Goal: Information Seeking & Learning: Find contact information

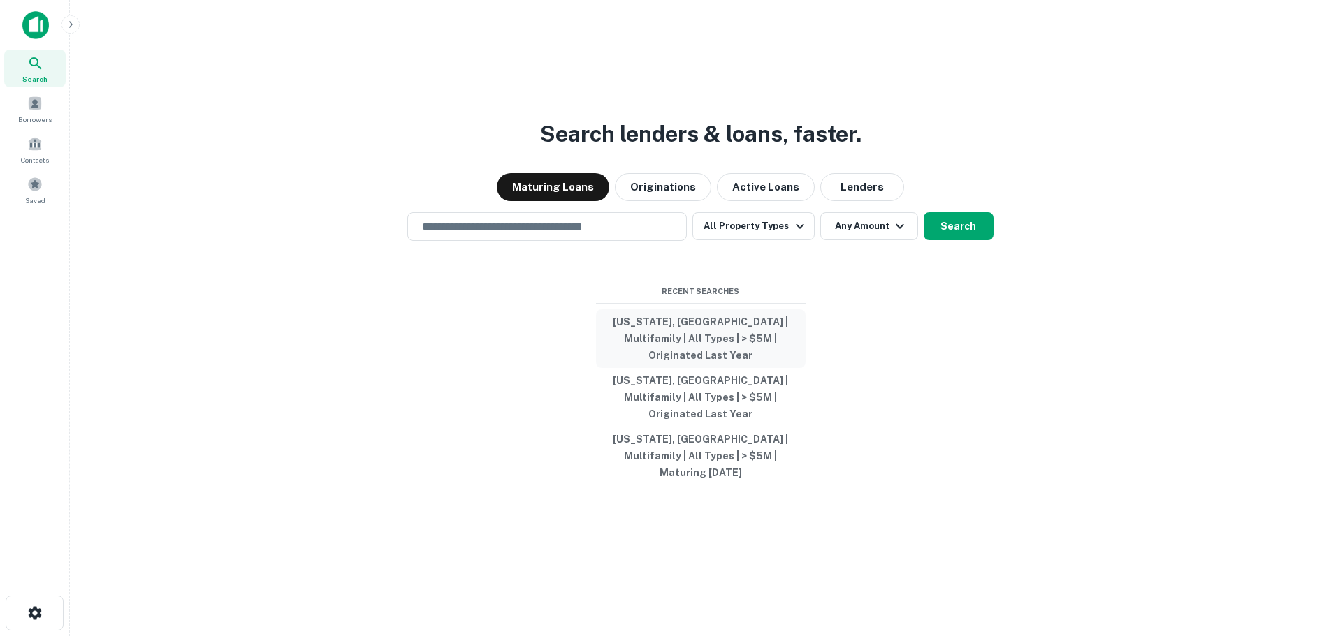
click at [718, 347] on button "[US_STATE], [GEOGRAPHIC_DATA] | Multifamily | All Types | > $5M | Originated La…" at bounding box center [701, 338] width 210 height 59
type input "**********"
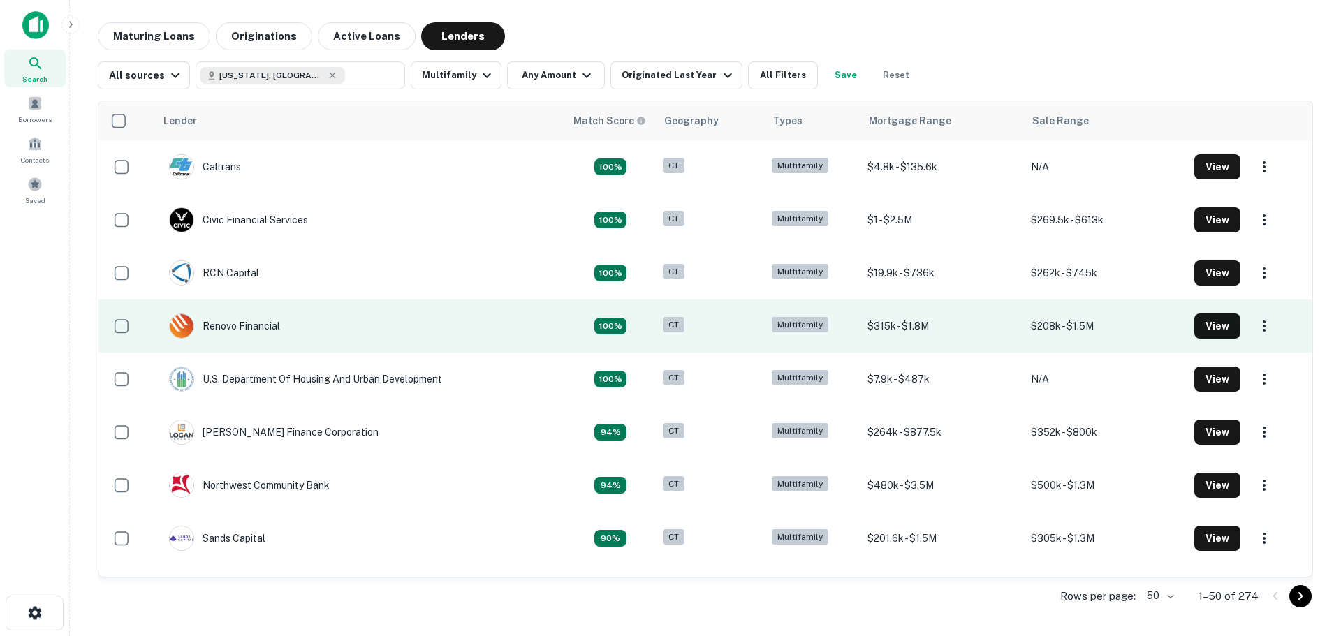
click at [358, 314] on td "Renovo Financial" at bounding box center [360, 326] width 410 height 53
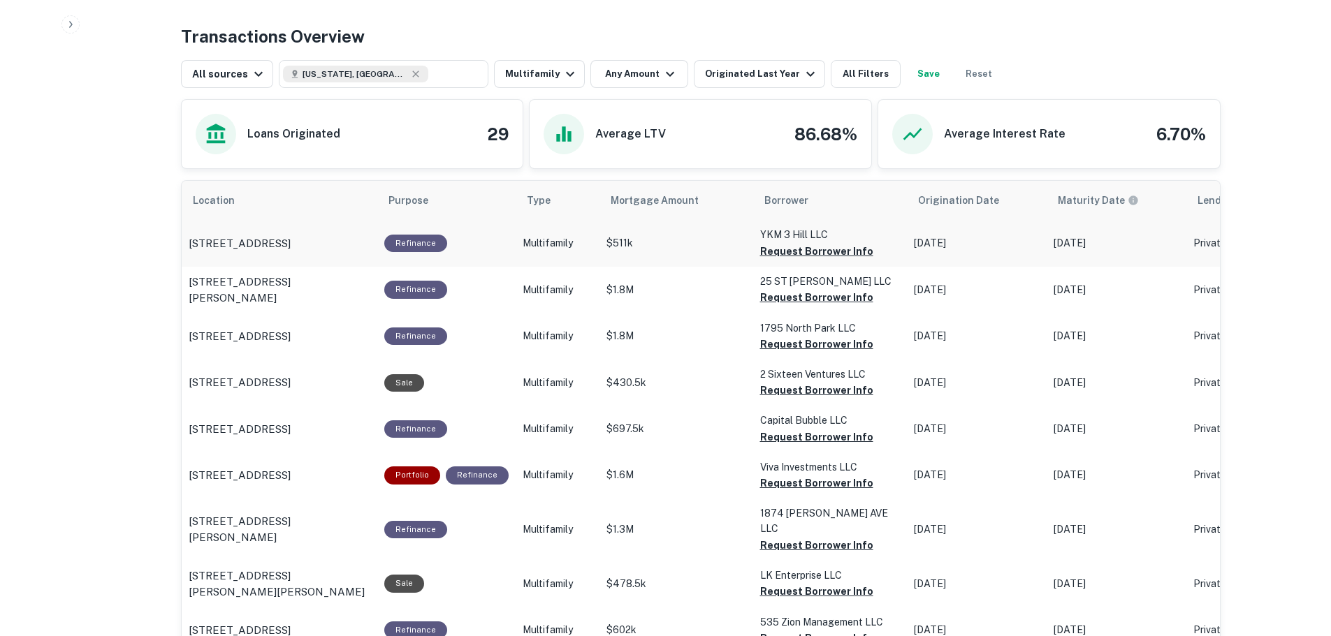
scroll to position [699, 0]
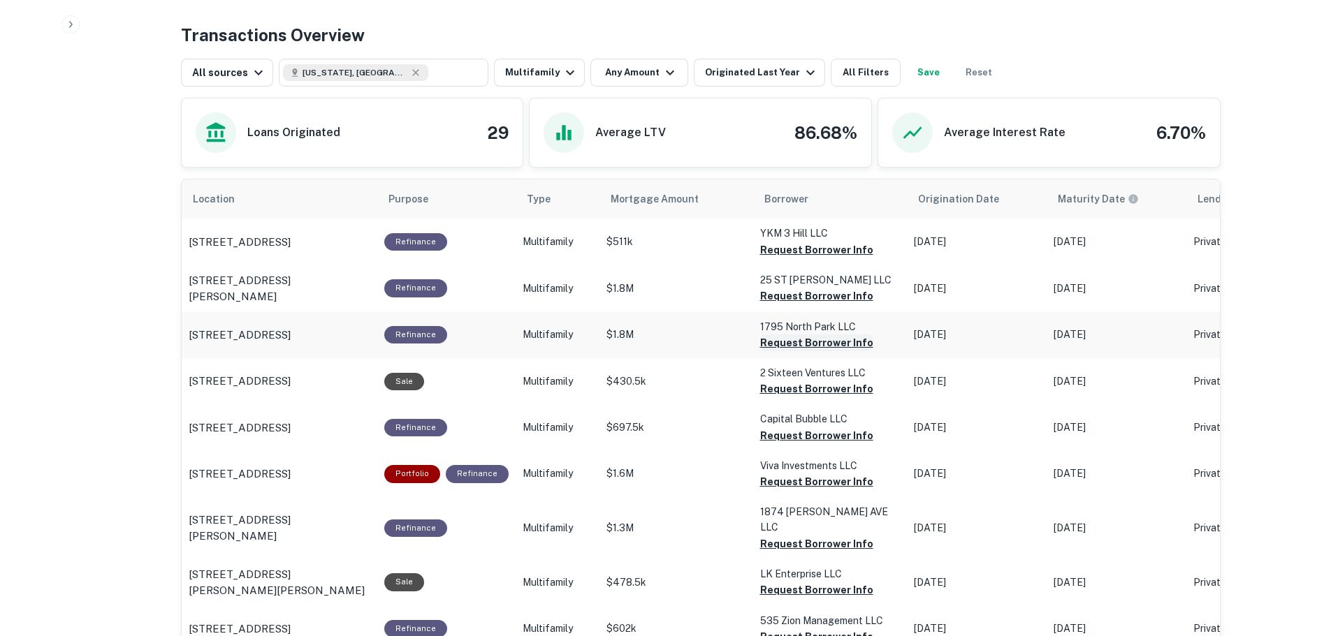
click at [801, 258] on button "Request Borrower Info" at bounding box center [816, 250] width 113 height 17
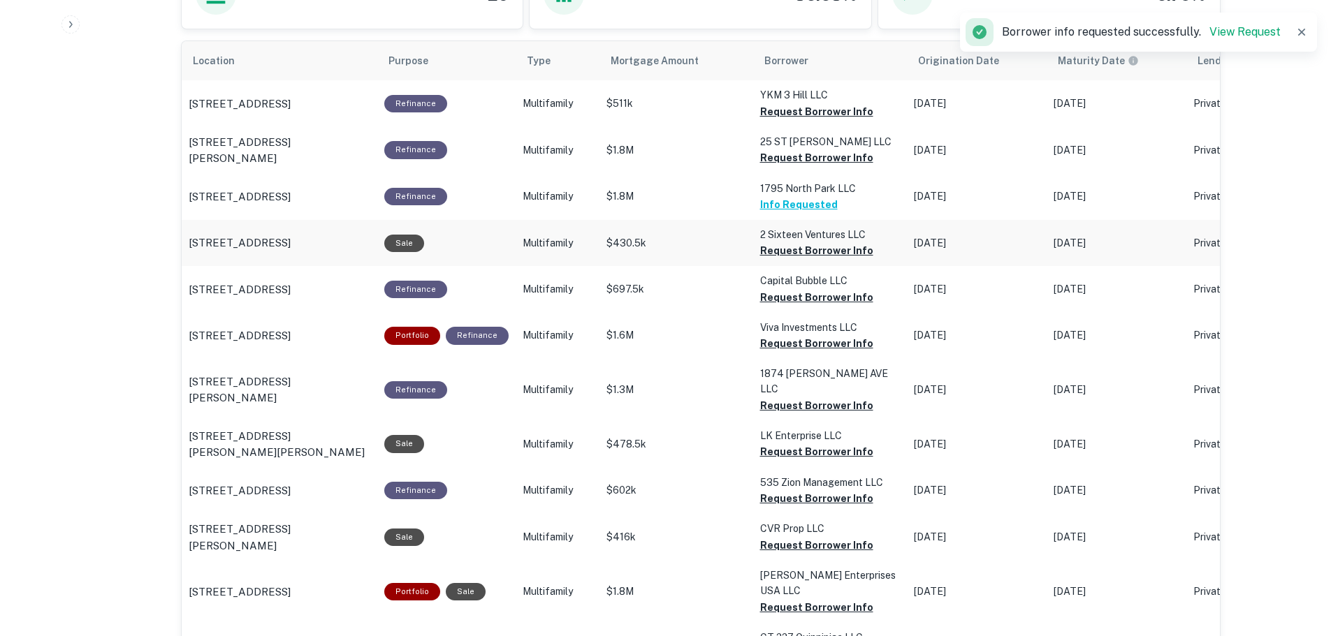
scroll to position [838, 0]
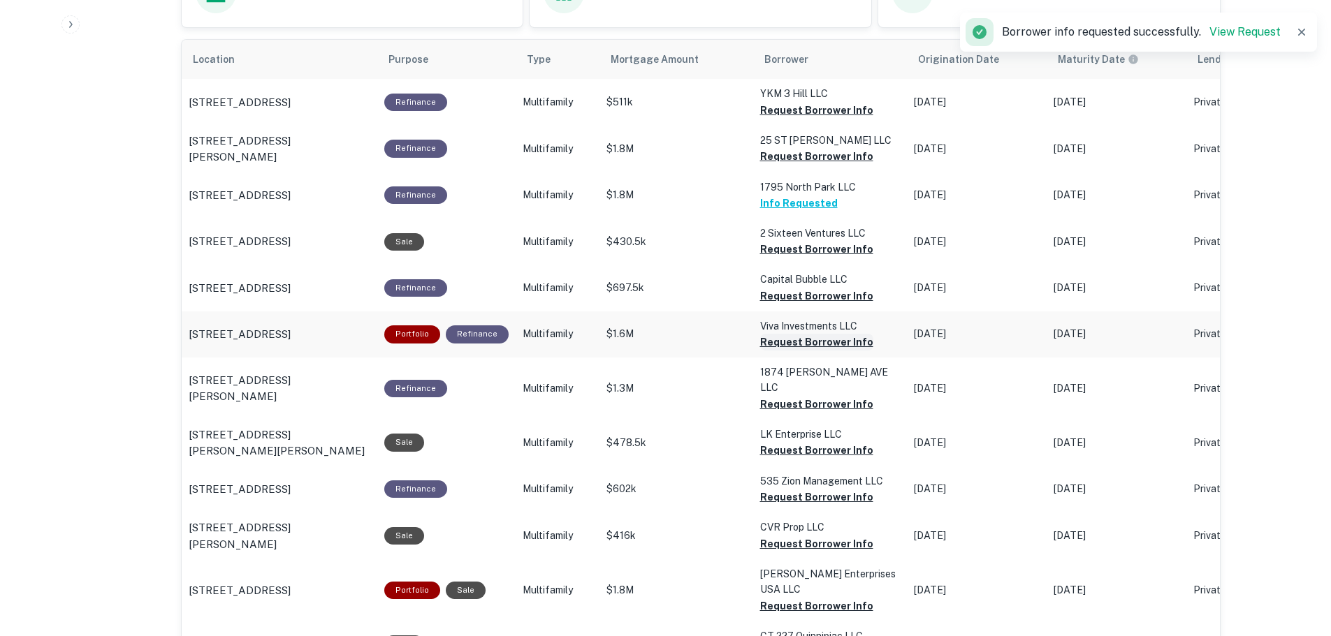
click at [775, 119] on button "Request Borrower Info" at bounding box center [816, 110] width 113 height 17
click at [781, 119] on button "Request Borrower Info" at bounding box center [816, 110] width 113 height 17
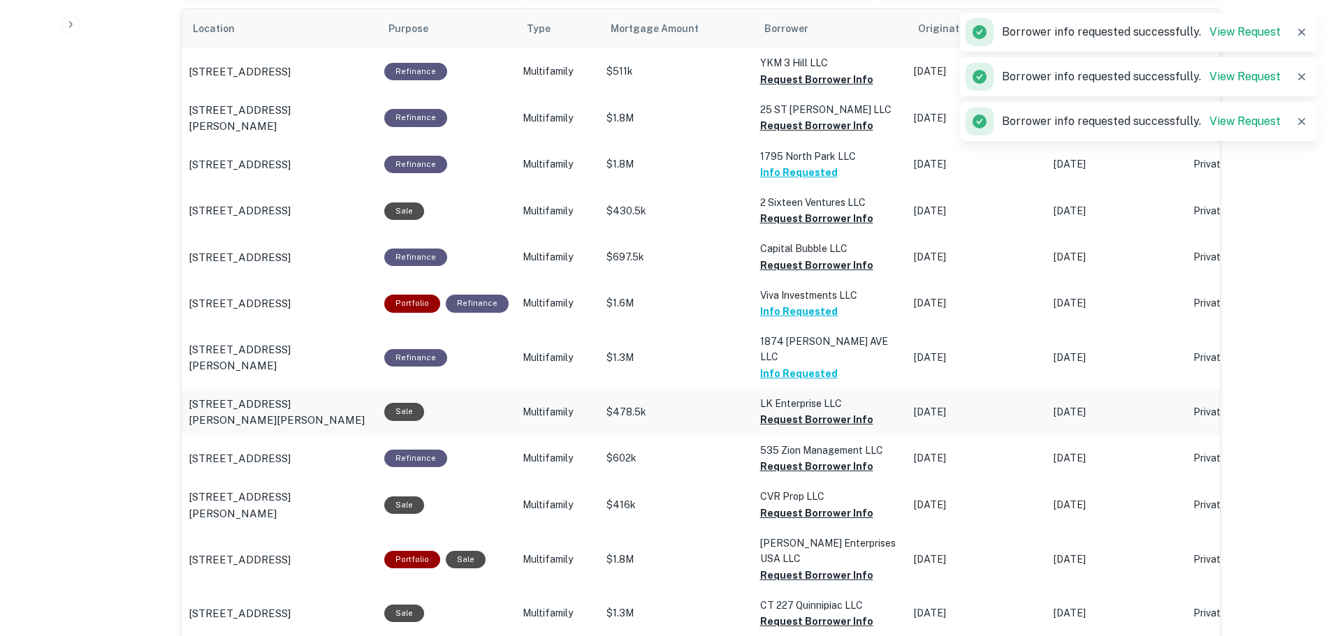
scroll to position [908, 0]
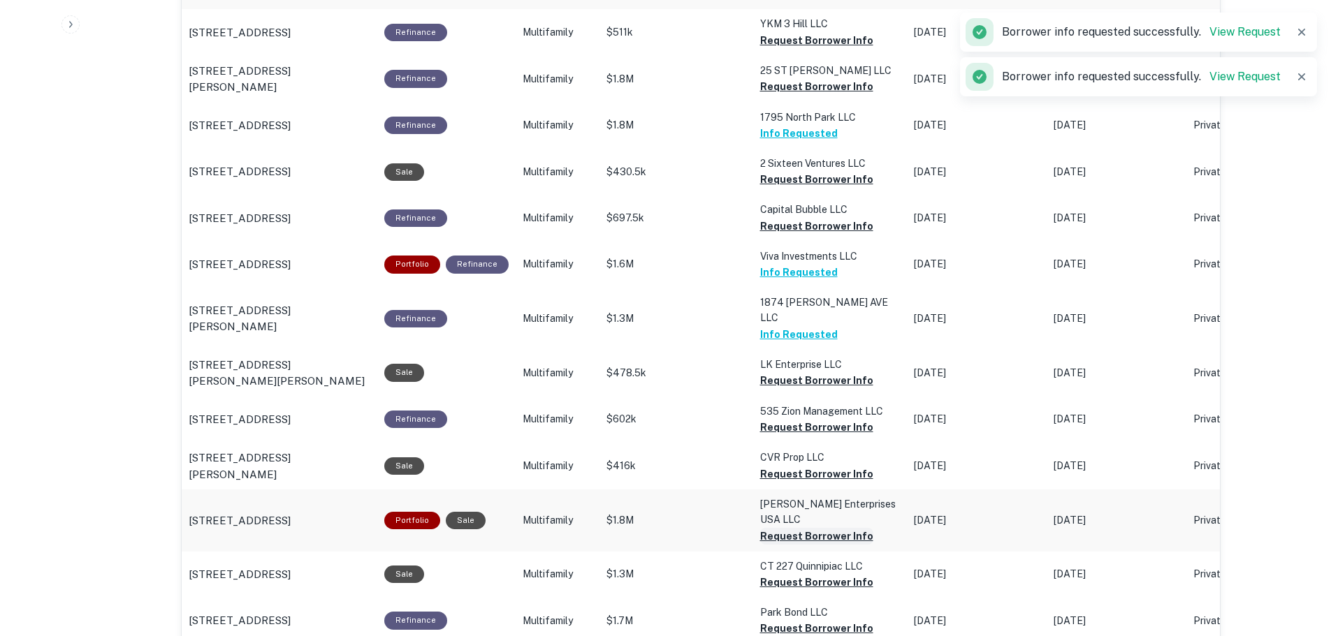
click at [790, 49] on button "Request Borrower Info" at bounding box center [816, 40] width 113 height 17
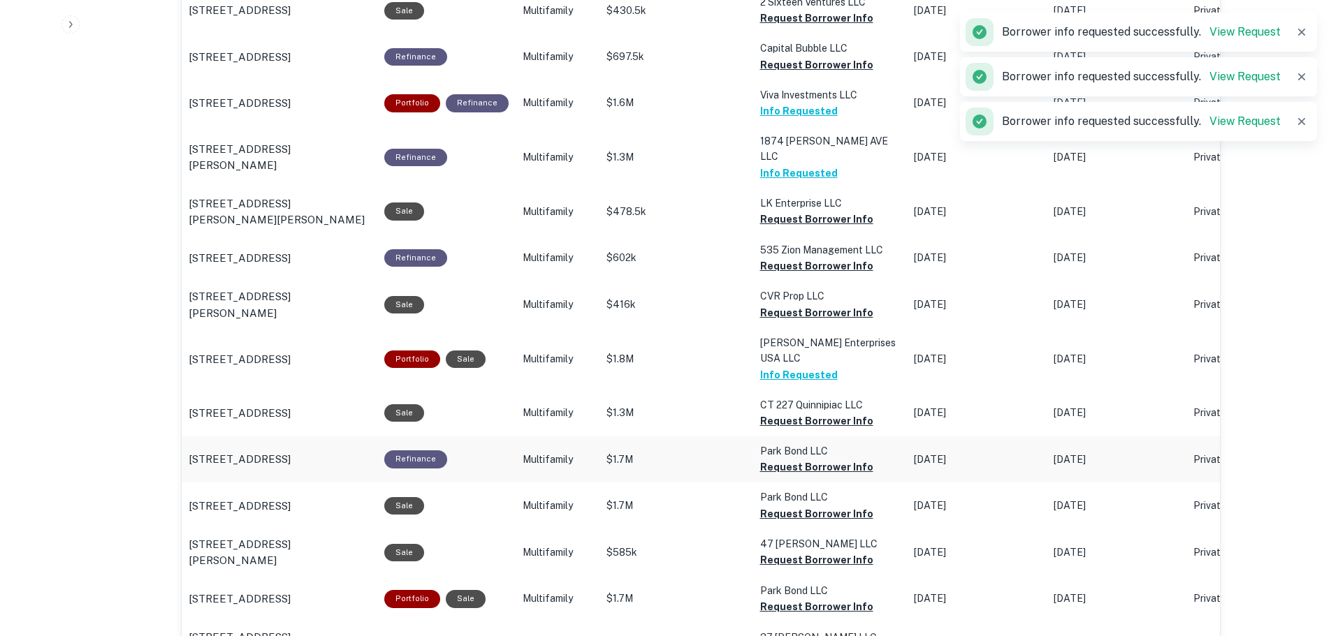
scroll to position [1118, 0]
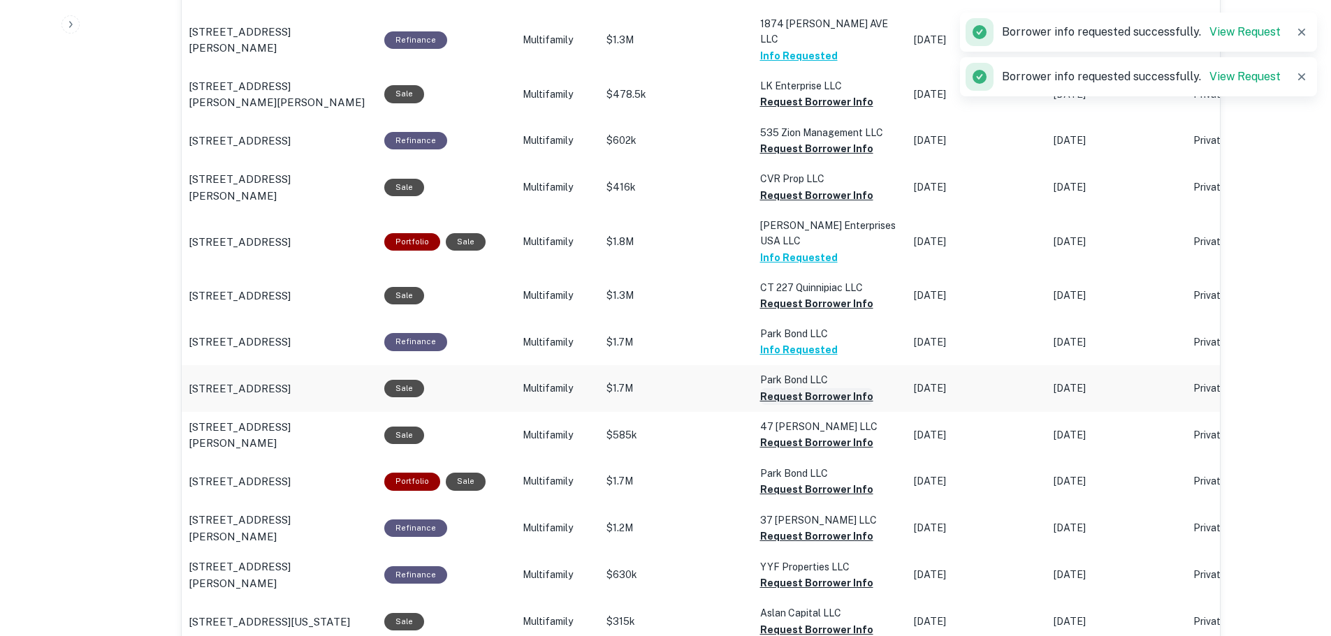
scroll to position [1188, 0]
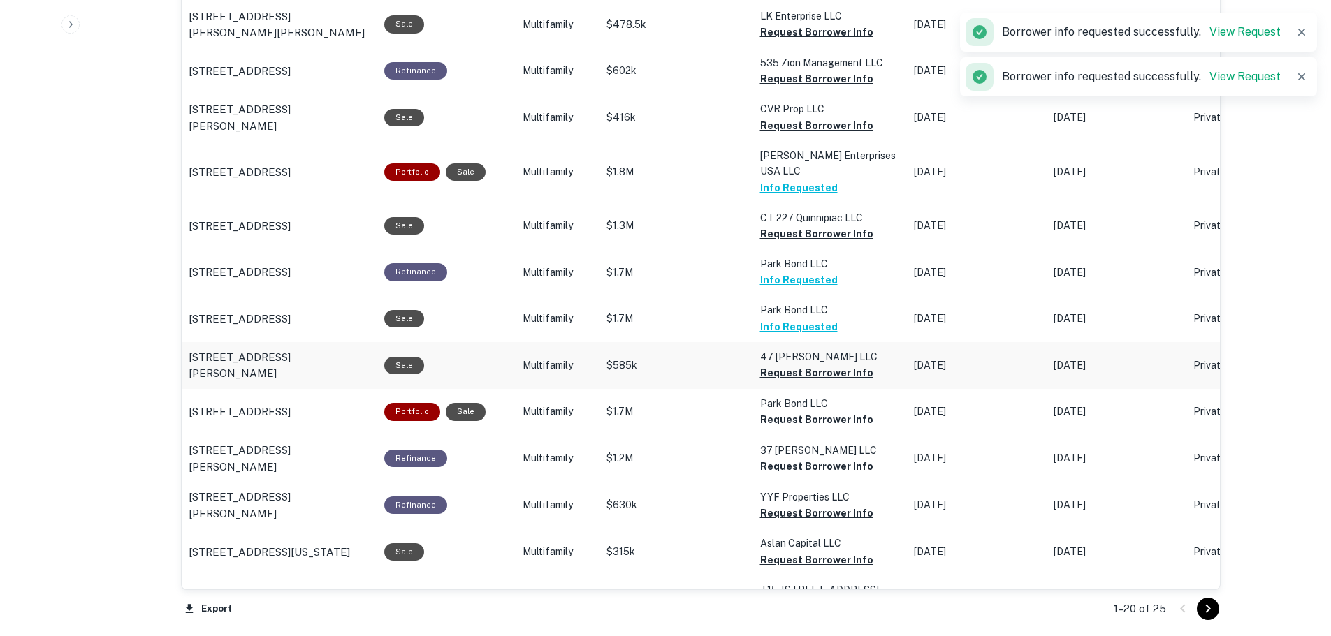
scroll to position [1257, 0]
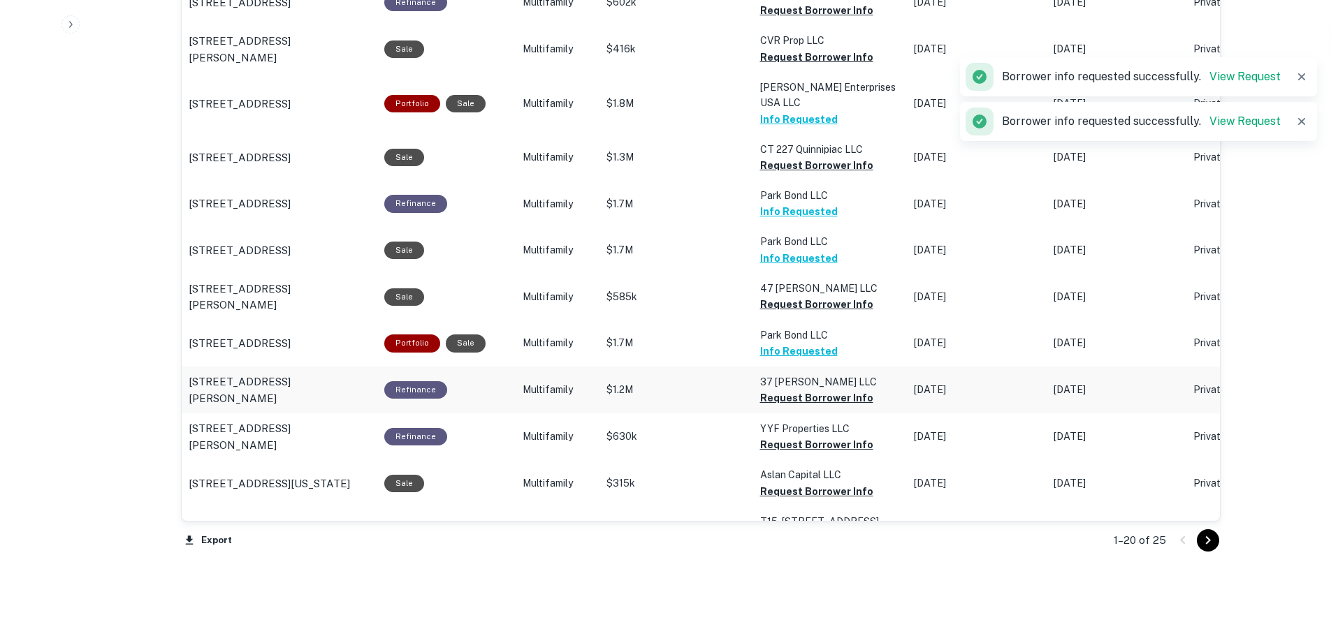
scroll to position [1327, 0]
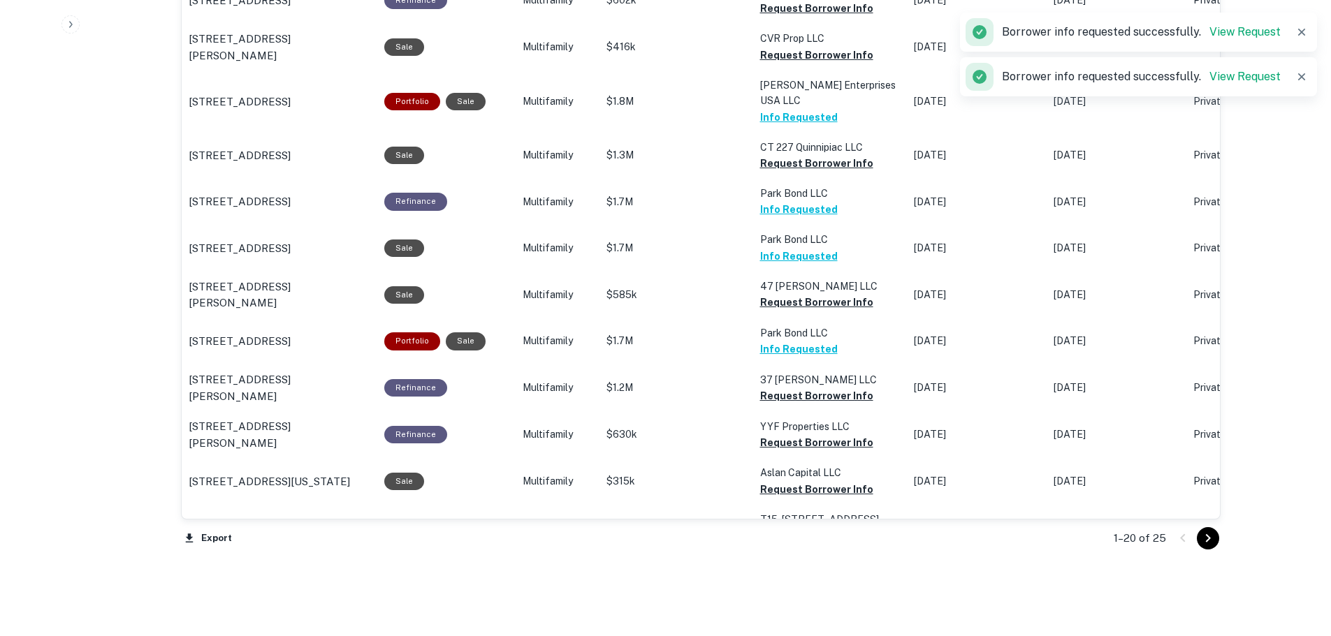
click at [1209, 539] on icon "Go to next page" at bounding box center [1207, 538] width 5 height 8
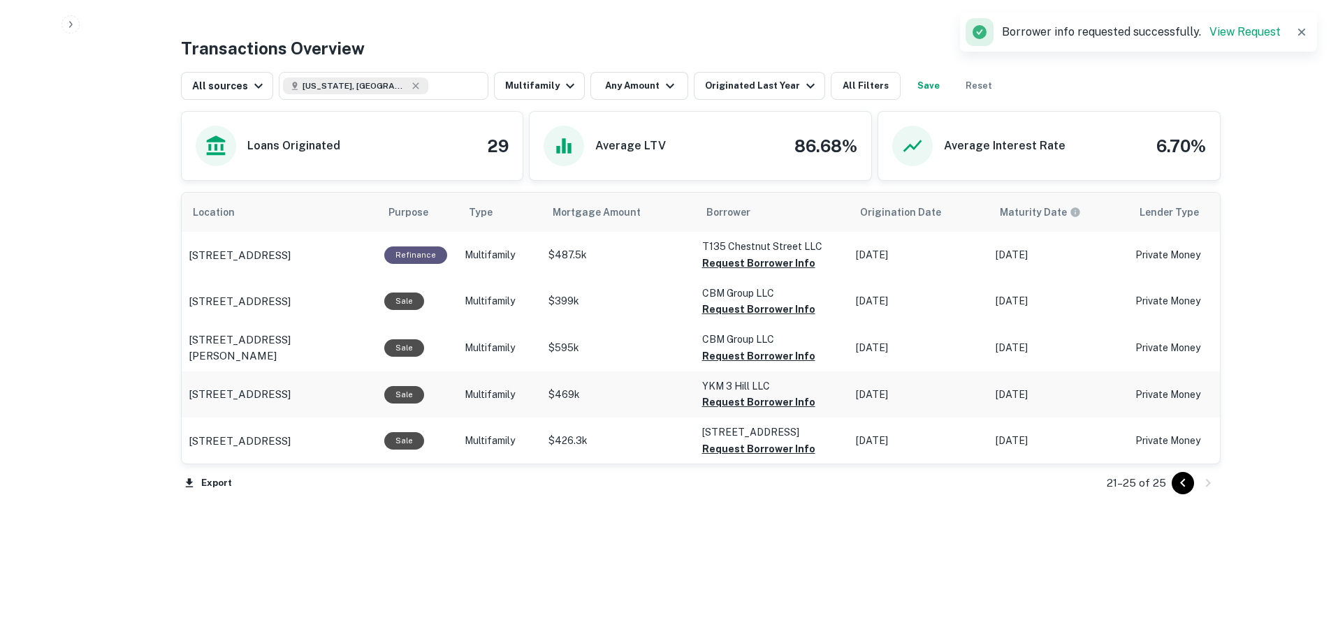
scroll to position [685, 0]
click at [1186, 485] on icon "Go to previous page" at bounding box center [1182, 483] width 17 height 17
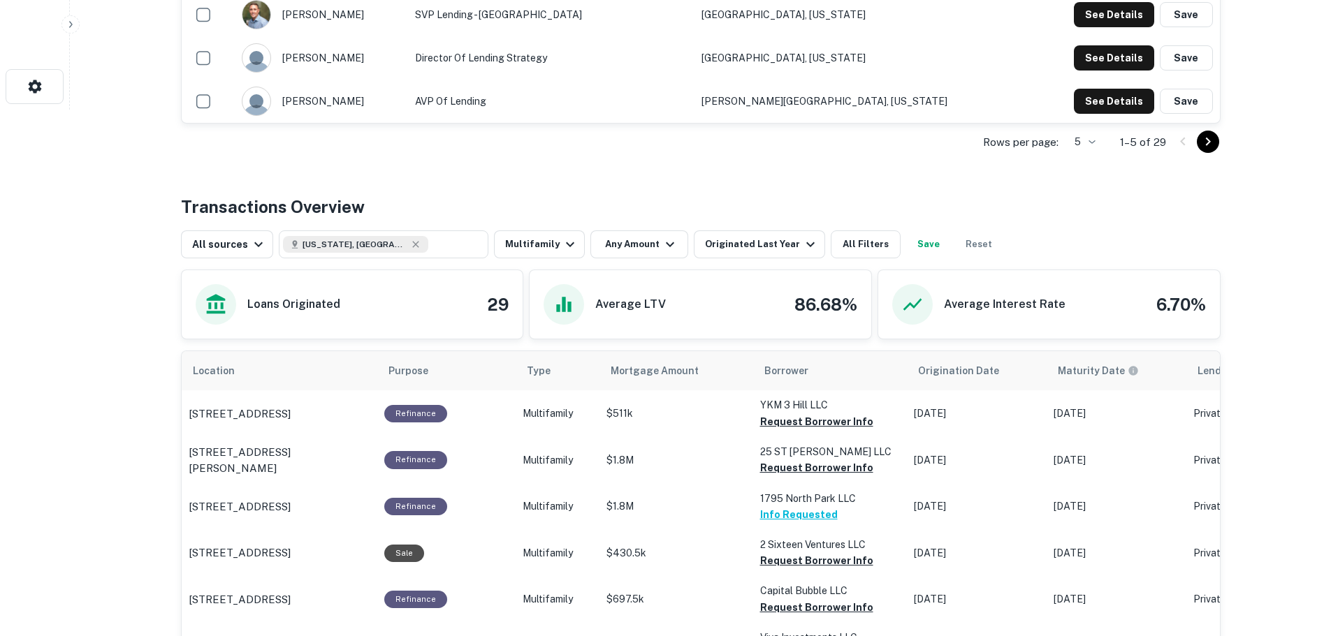
scroll to position [336, 0]
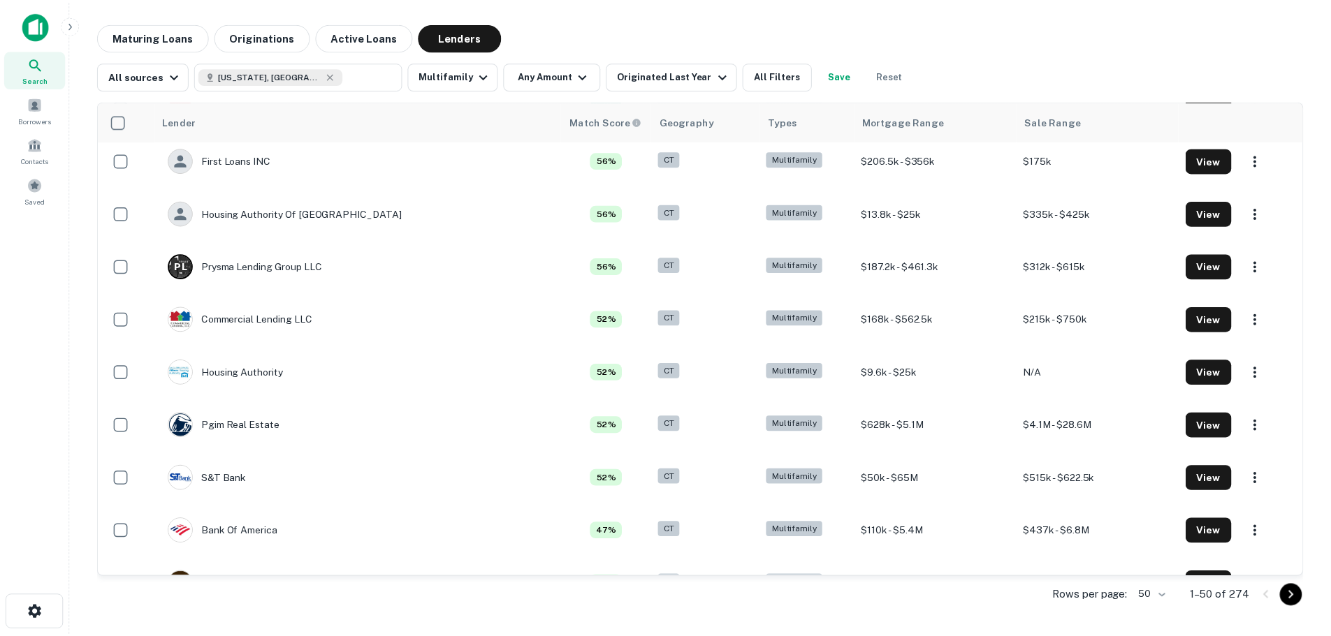
scroll to position [699, 0]
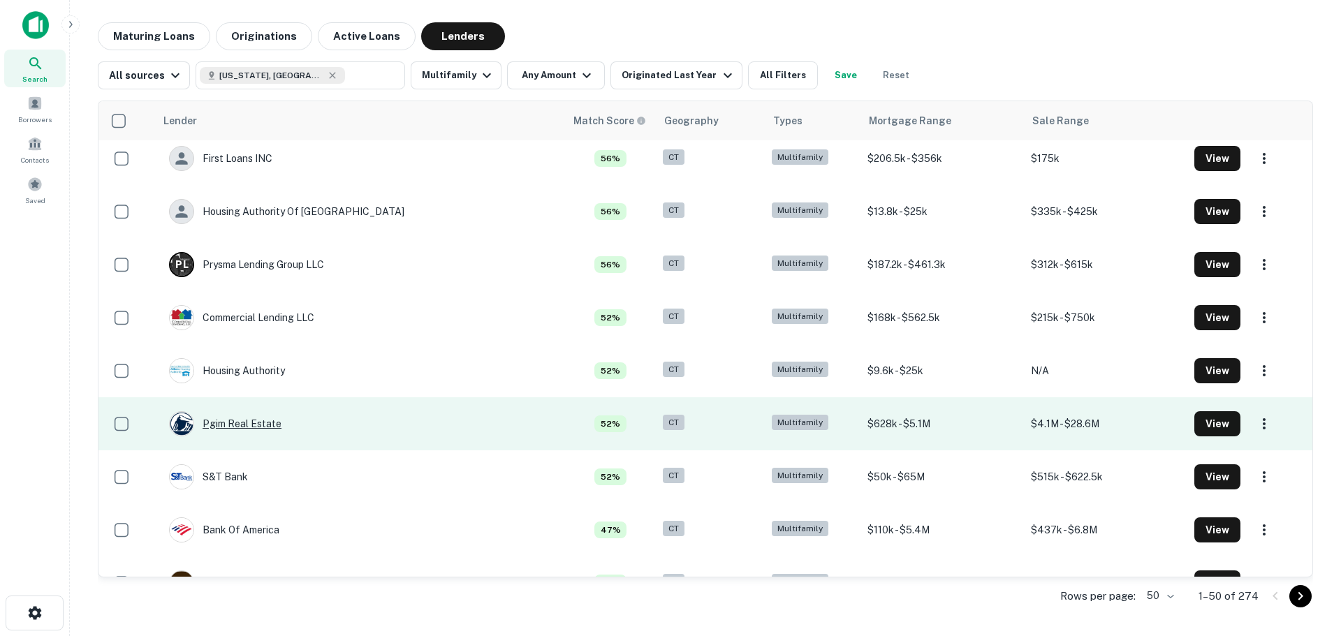
click at [249, 428] on div "Pgim Real Estate" at bounding box center [225, 423] width 112 height 25
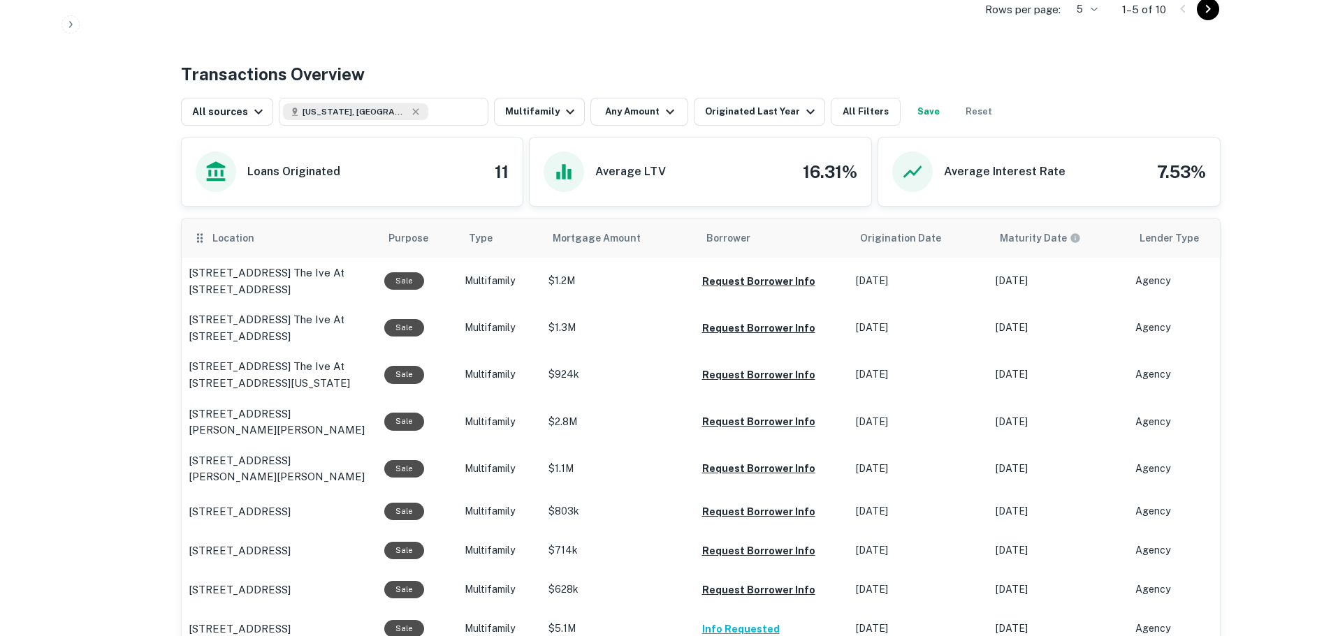
scroll to position [699, 0]
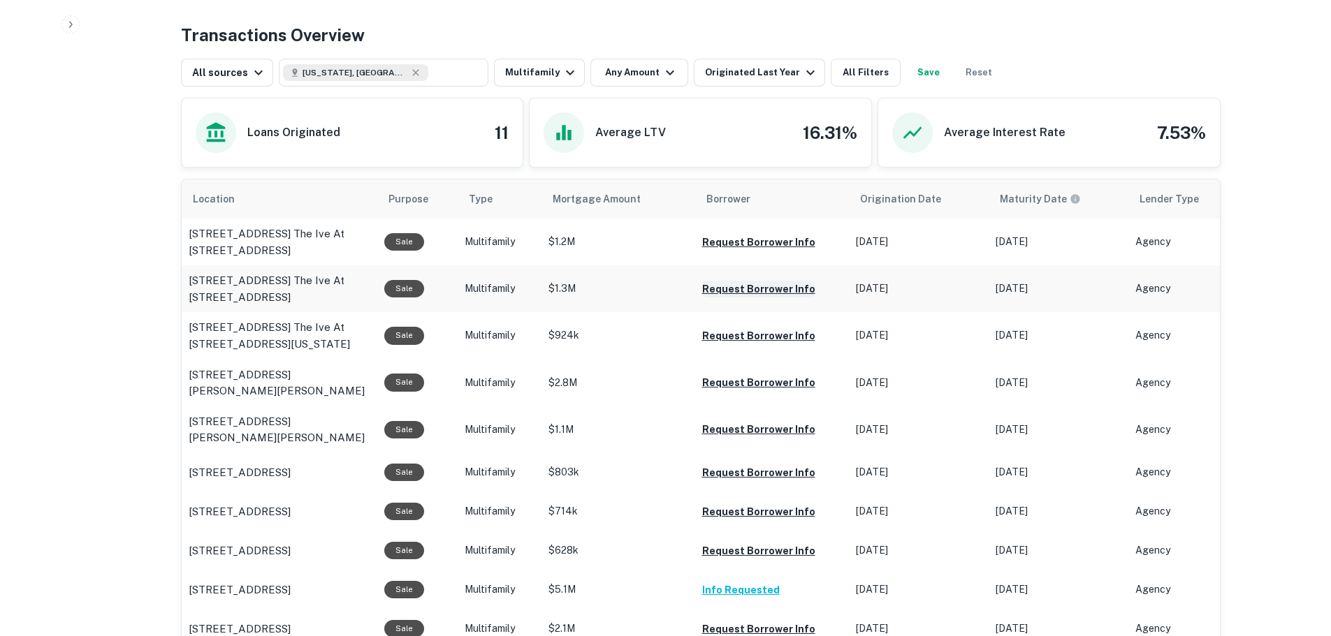
click at [747, 251] on button "Request Borrower Info" at bounding box center [758, 242] width 113 height 17
click at [741, 251] on button "Request Borrower Info" at bounding box center [758, 242] width 113 height 17
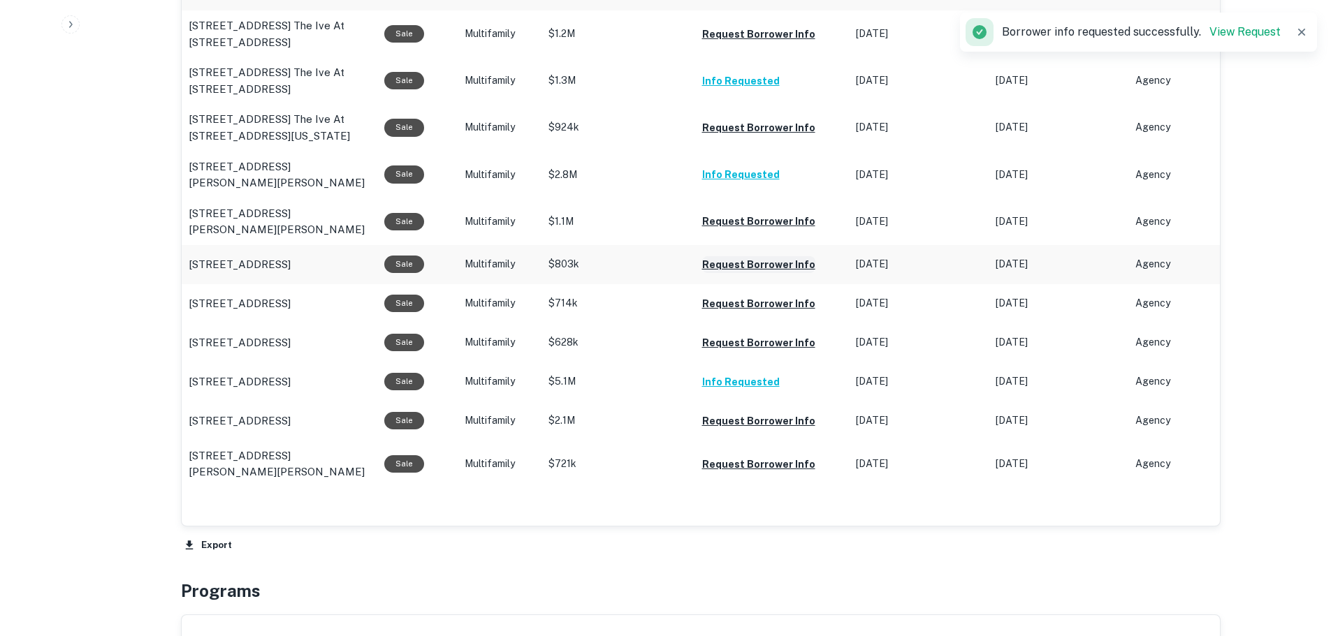
scroll to position [908, 0]
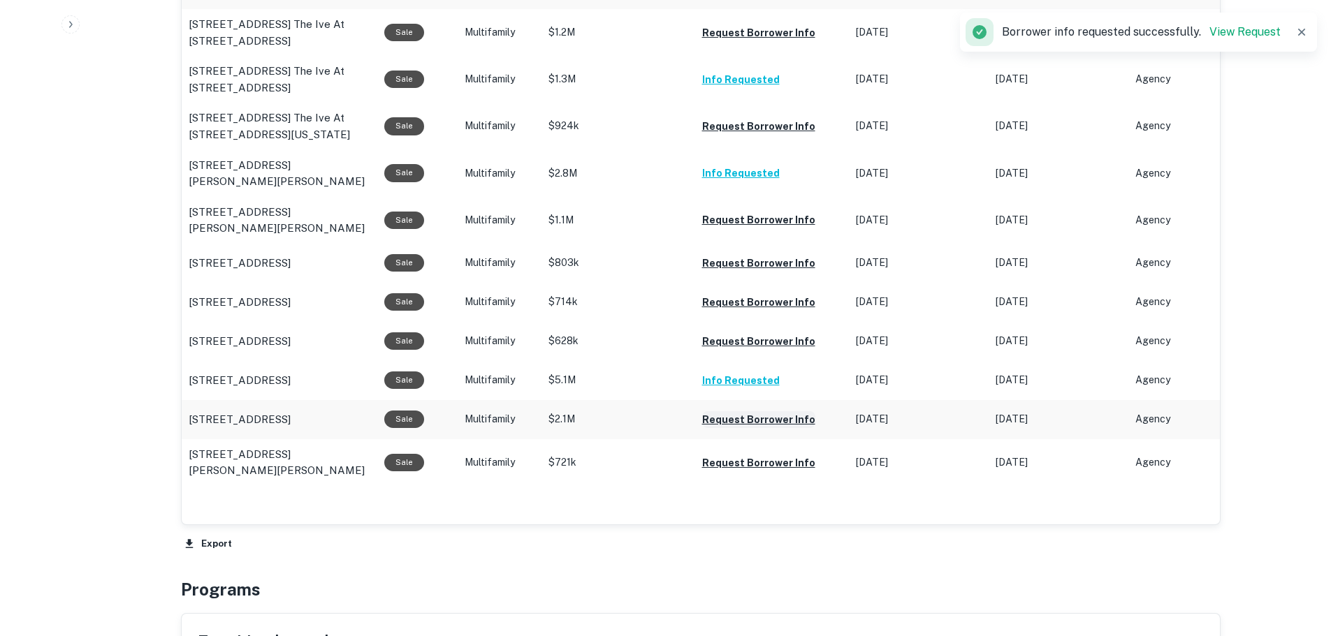
click at [757, 41] on button "Request Borrower Info" at bounding box center [758, 32] width 113 height 17
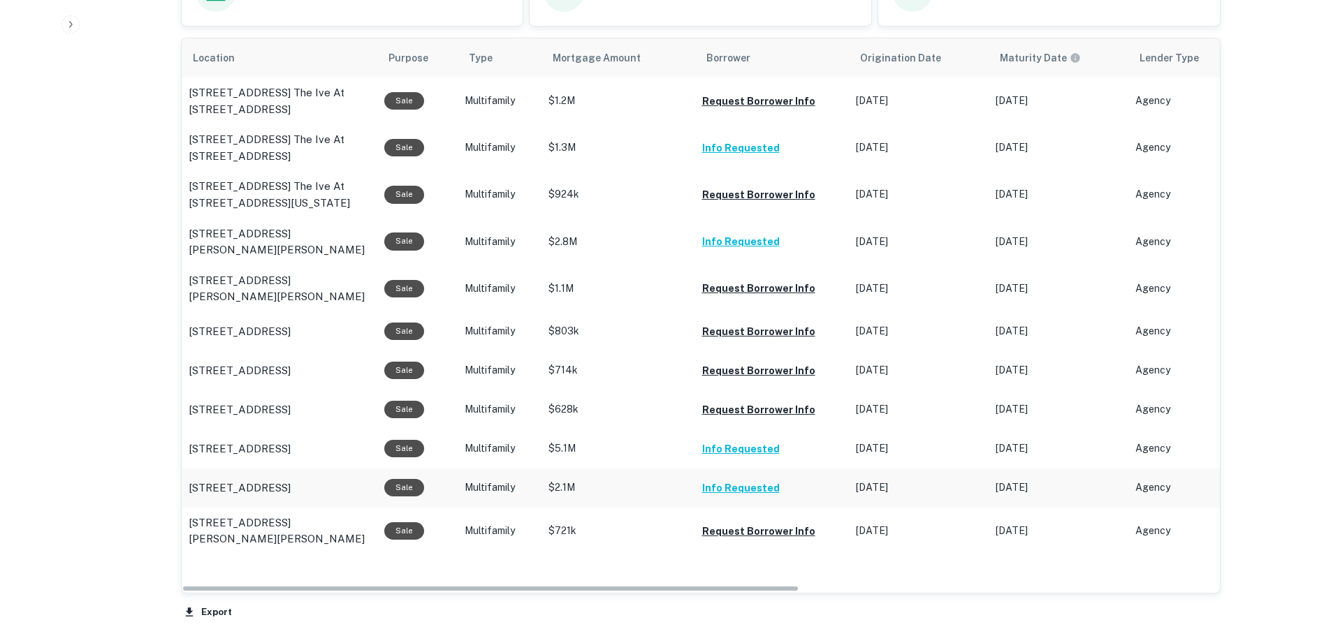
scroll to position [838, 0]
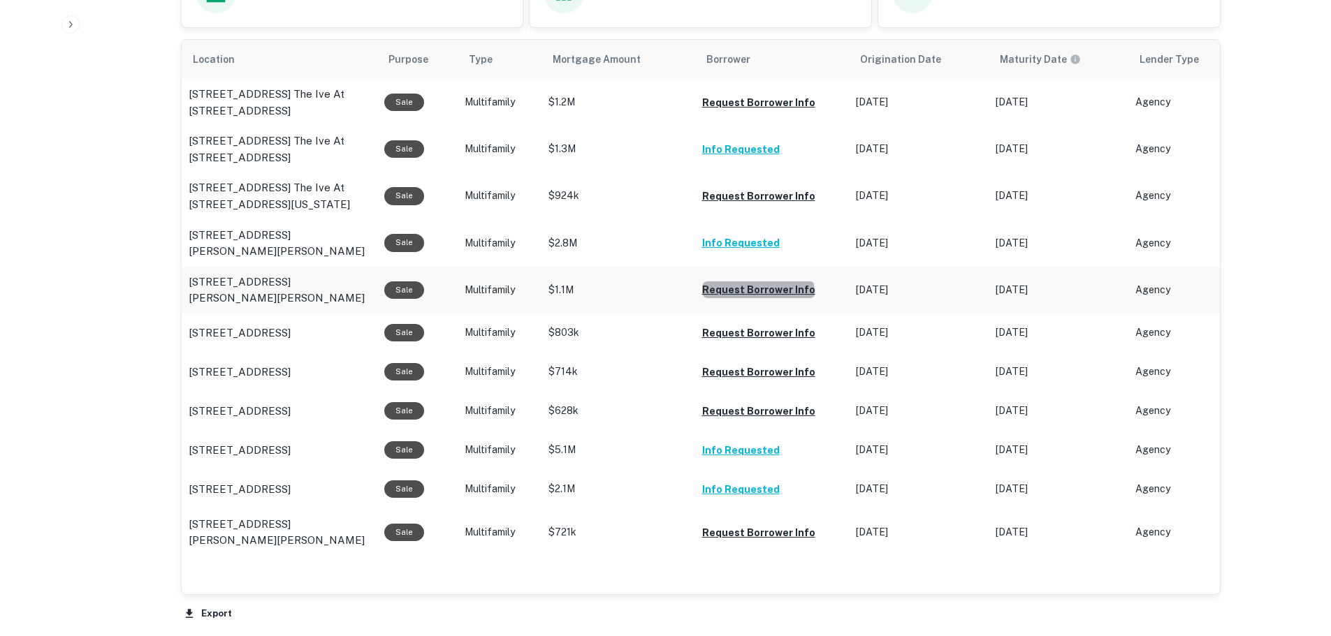
click at [755, 111] on button "Request Borrower Info" at bounding box center [758, 102] width 113 height 17
click at [737, 92] on td "Request Borrower Info" at bounding box center [772, 102] width 154 height 47
click at [738, 101] on button "Request Borrower Info" at bounding box center [758, 102] width 113 height 17
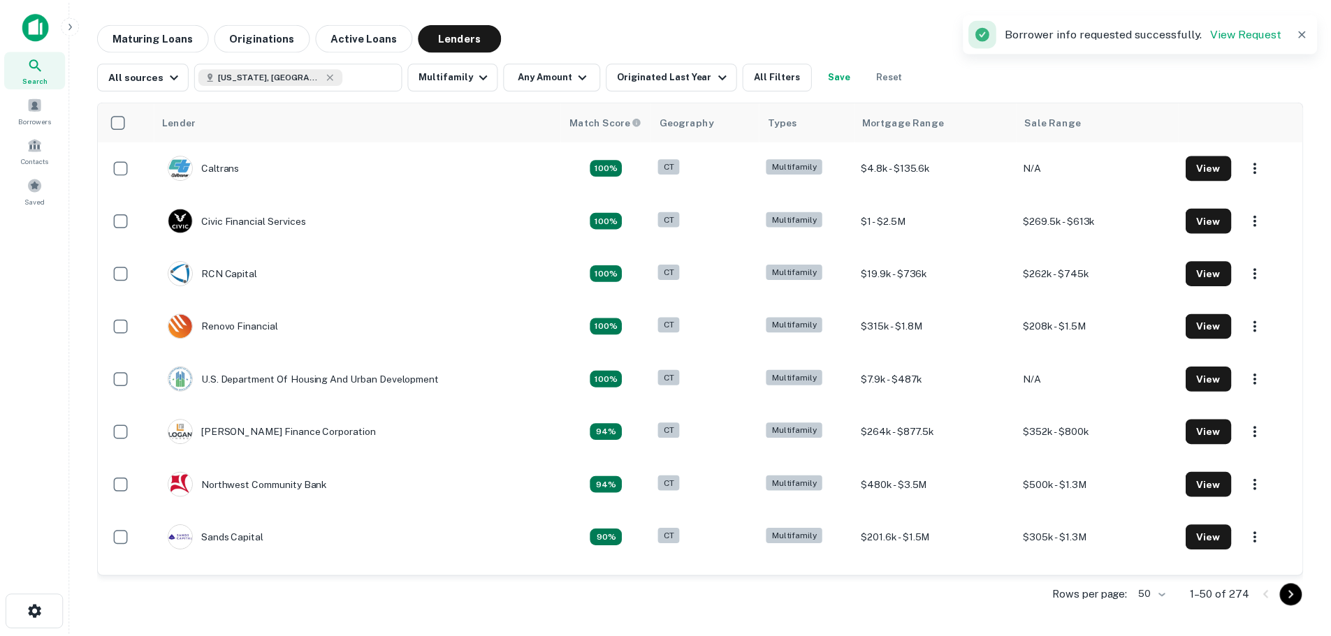
scroll to position [699, 0]
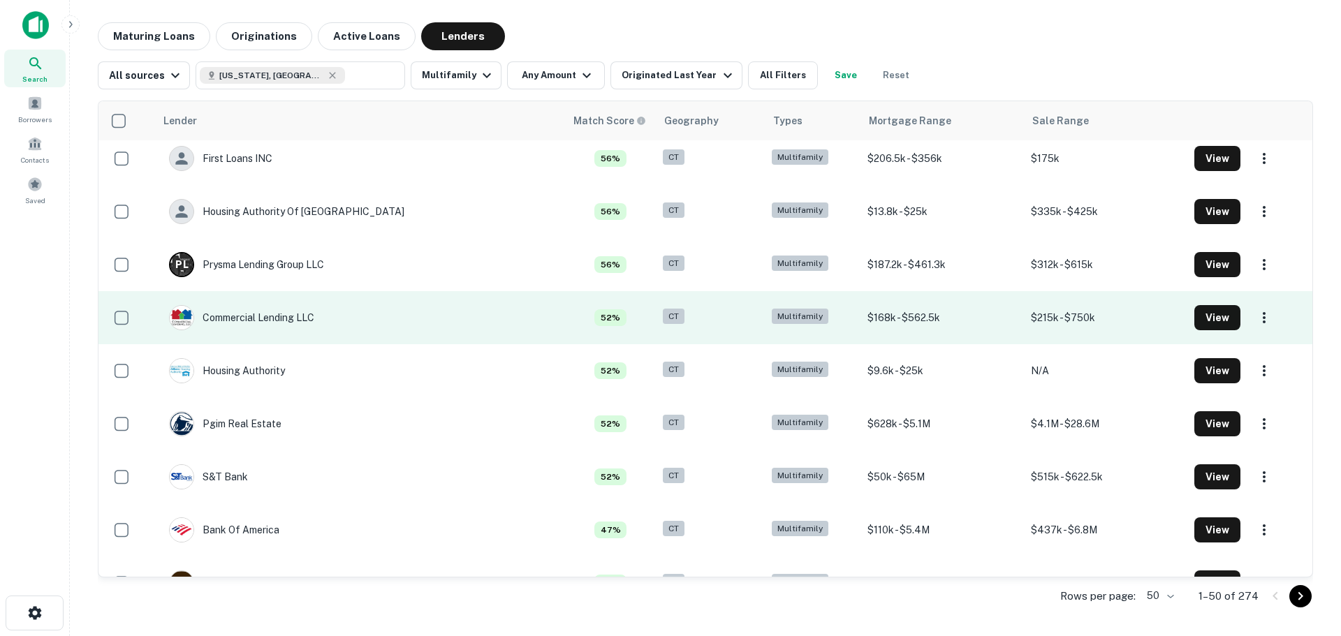
click at [388, 314] on td "Commercial Lending LLC" at bounding box center [360, 317] width 410 height 53
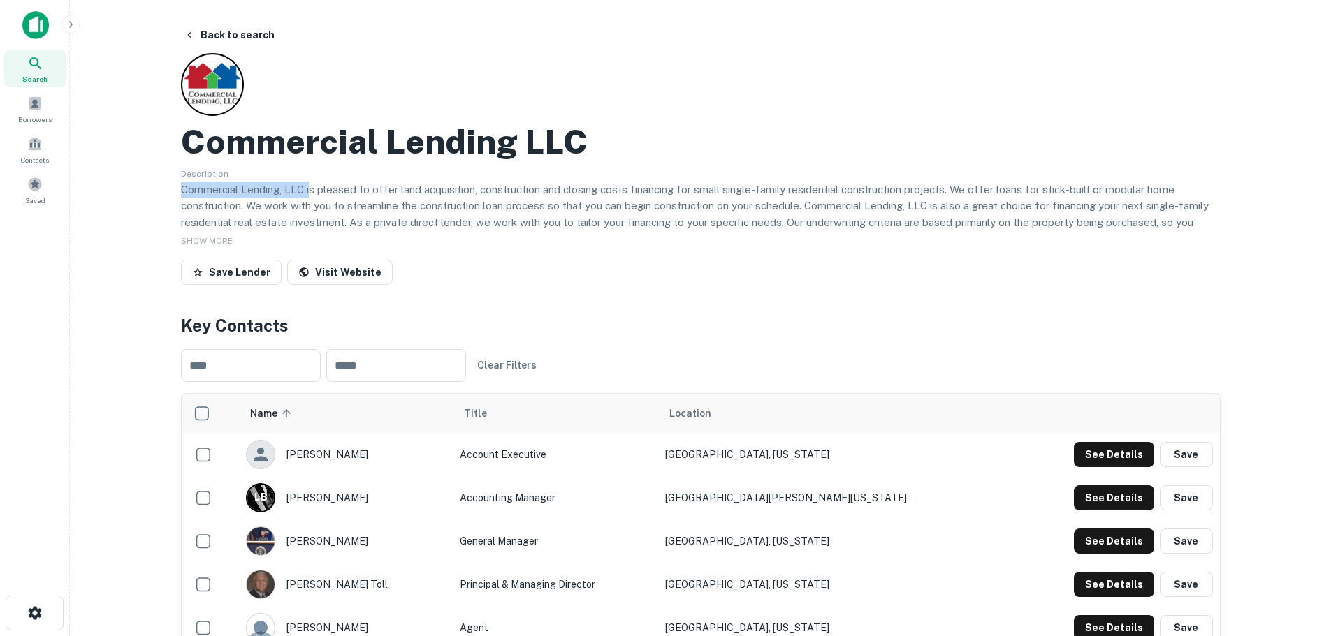
drag, startPoint x: 309, startPoint y: 186, endPoint x: 169, endPoint y: 186, distance: 139.7
click at [310, 202] on p "Commercial Lending, LLC is pleased to offer land acquisition, construction and …" at bounding box center [700, 215] width 1039 height 66
drag, startPoint x: 304, startPoint y: 186, endPoint x: 161, endPoint y: 186, distance: 142.5
click at [161, 186] on main "Back to search Commercial Lending LLC Description Commercial Lending, LLC is pl…" at bounding box center [700, 318] width 1261 height 636
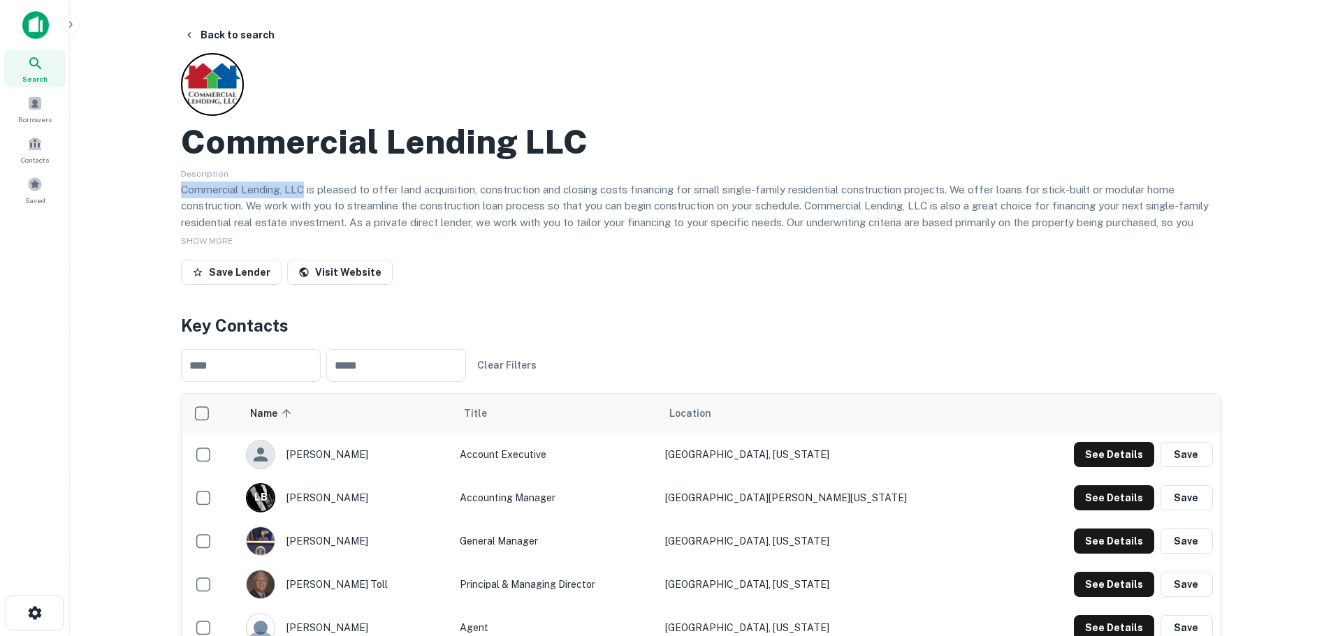
copy p "Commercial Lending, LLC"
